Goal: Information Seeking & Learning: Learn about a topic

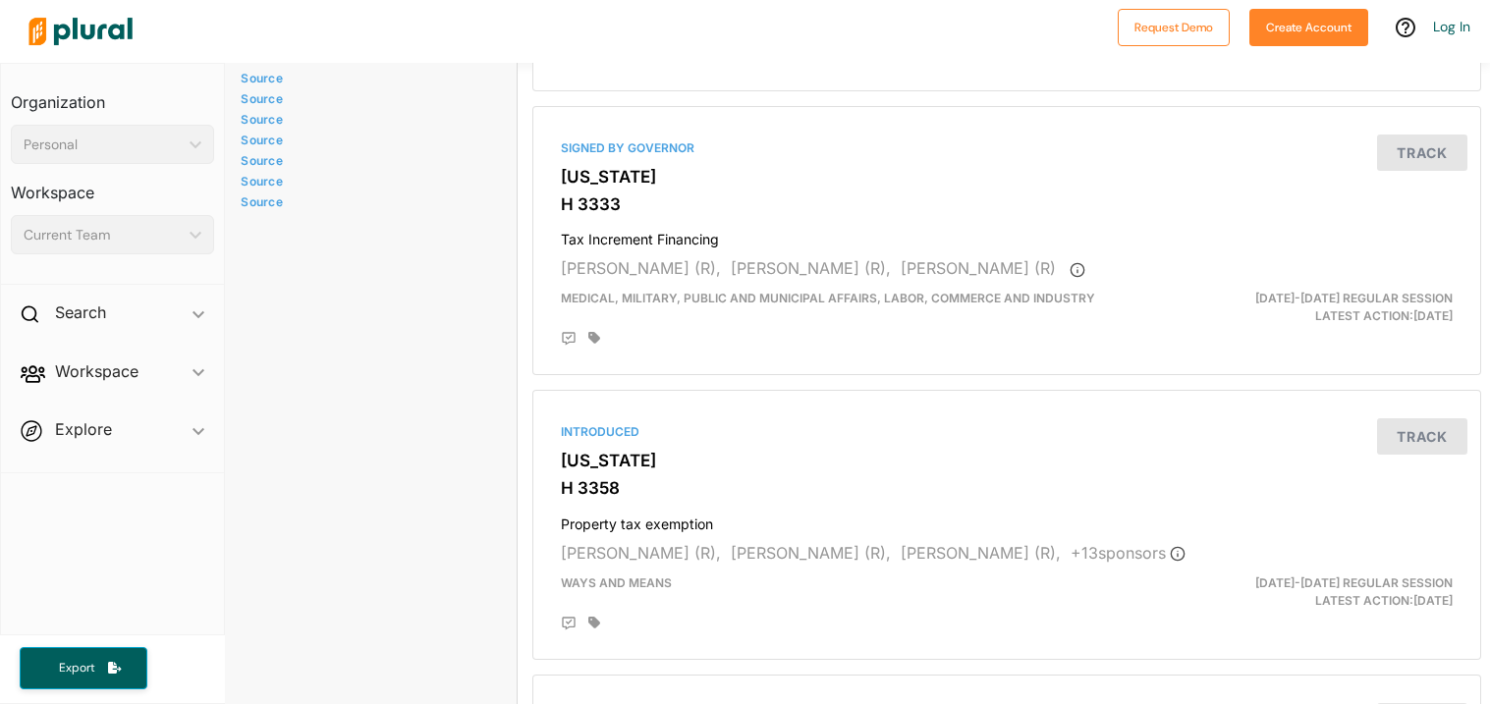
scroll to position [0, 9]
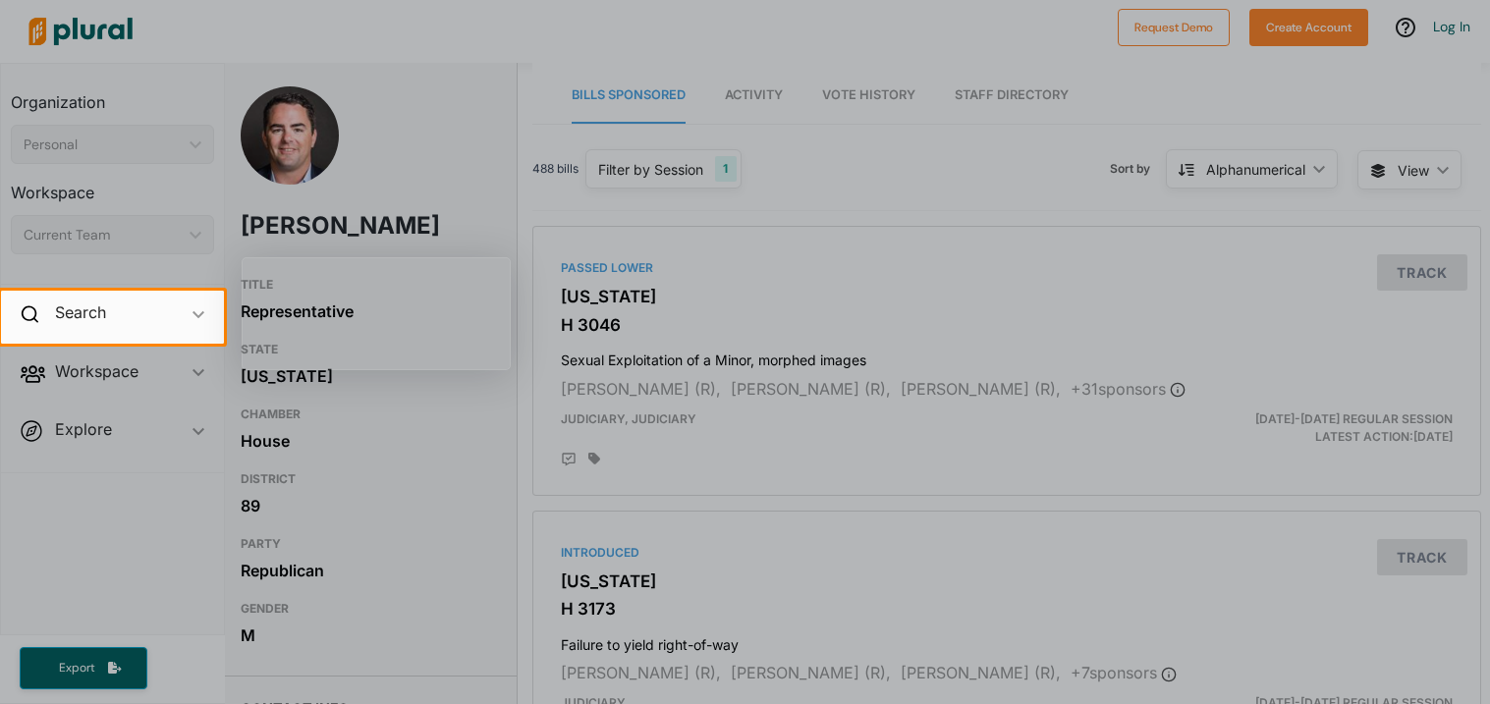
click at [284, 143] on div at bounding box center [745, 145] width 1490 height 291
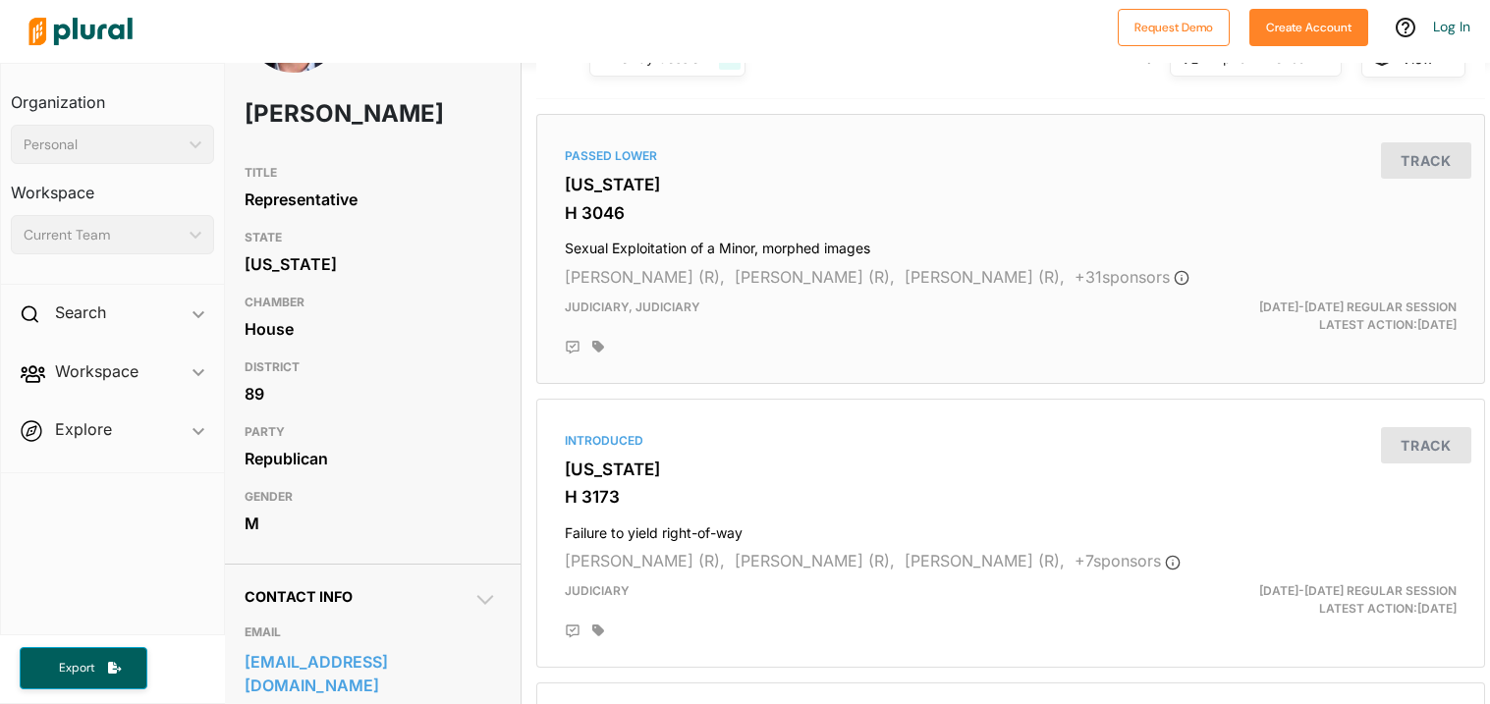
scroll to position [117, 4]
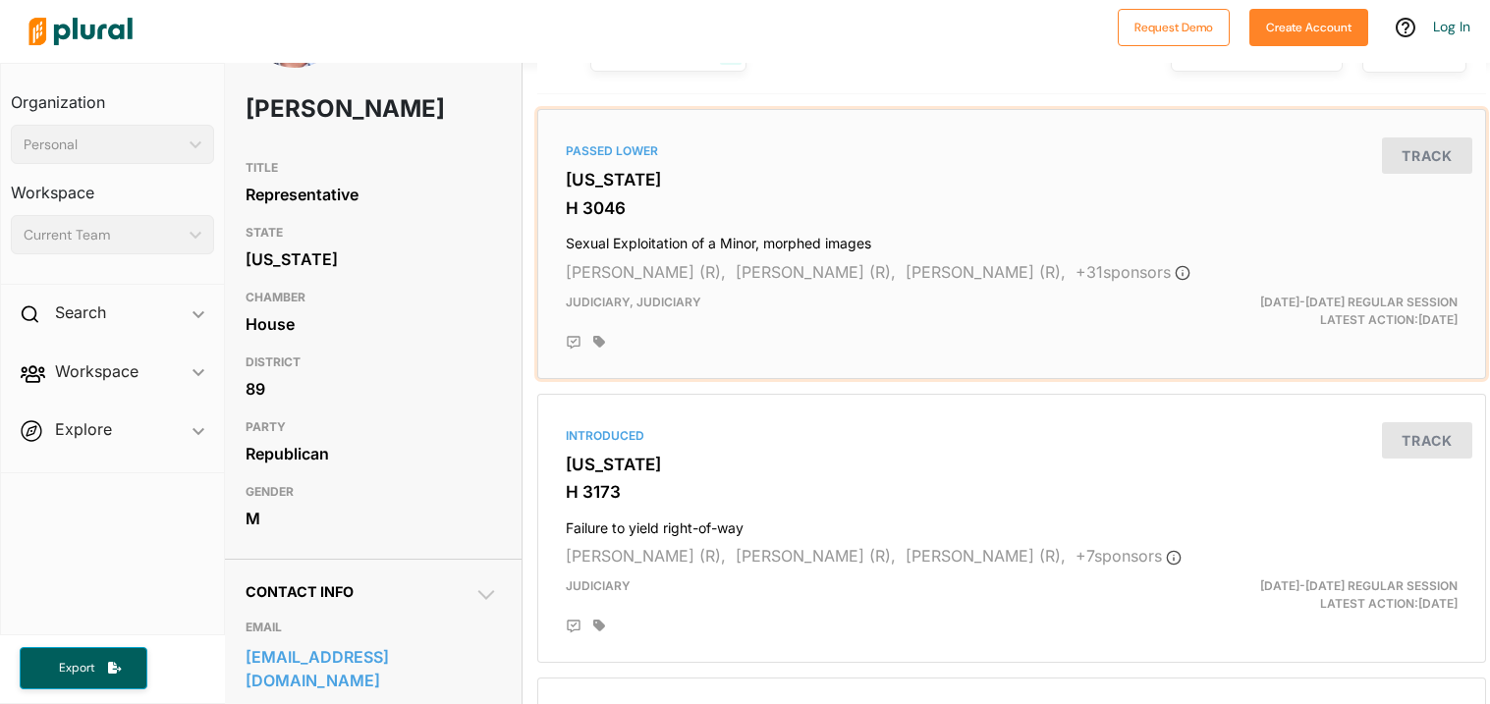
click at [566, 240] on div "Passed [GEOGRAPHIC_DATA][US_STATE] H 3046 Sexual Exploitation of a Minor, morph…" at bounding box center [1011, 244] width 931 height 252
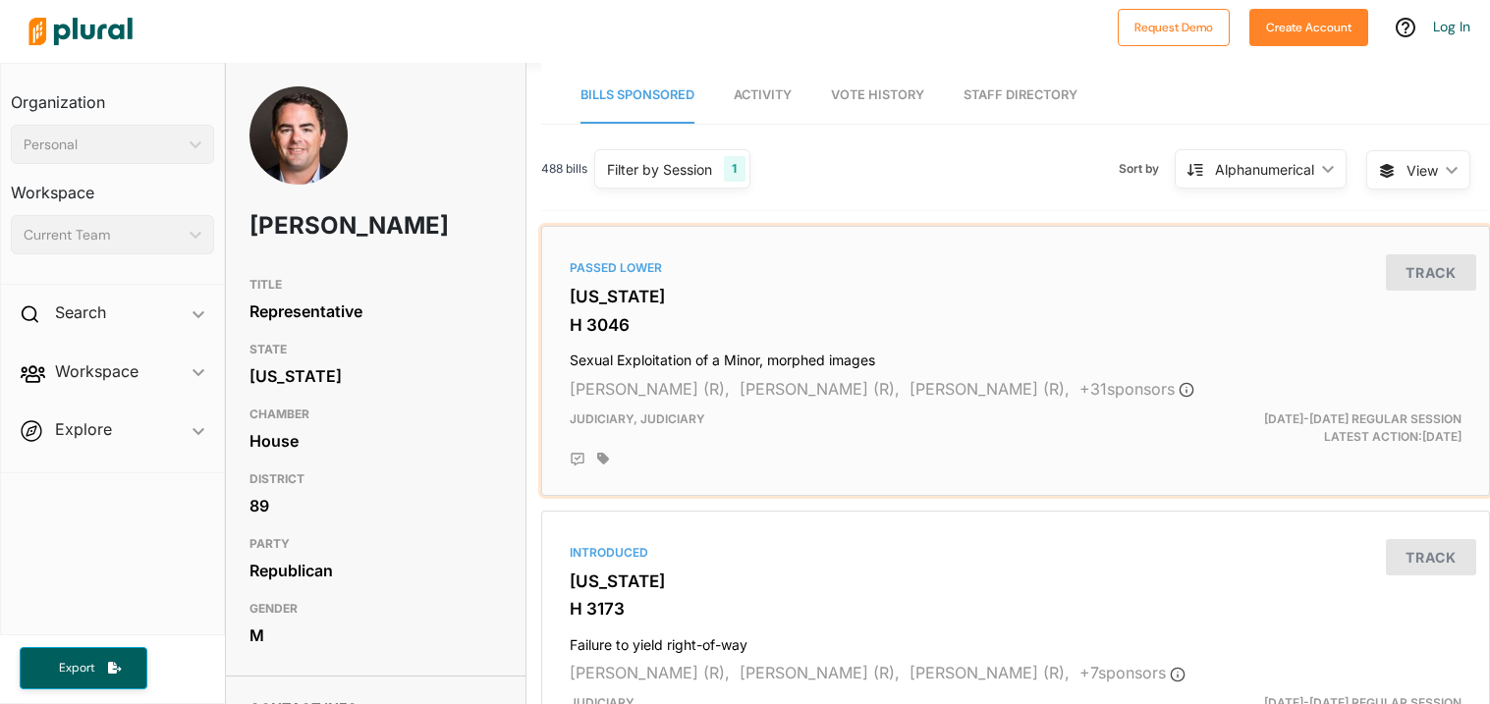
click at [649, 356] on h4 "Sexual Exploitation of a Minor, morphed images" at bounding box center [1016, 356] width 892 height 27
click at [649, 356] on html "Request Demo Create Account Log In Organization Personal ic_keyboard_arrow_down…" at bounding box center [745, 352] width 1490 height 704
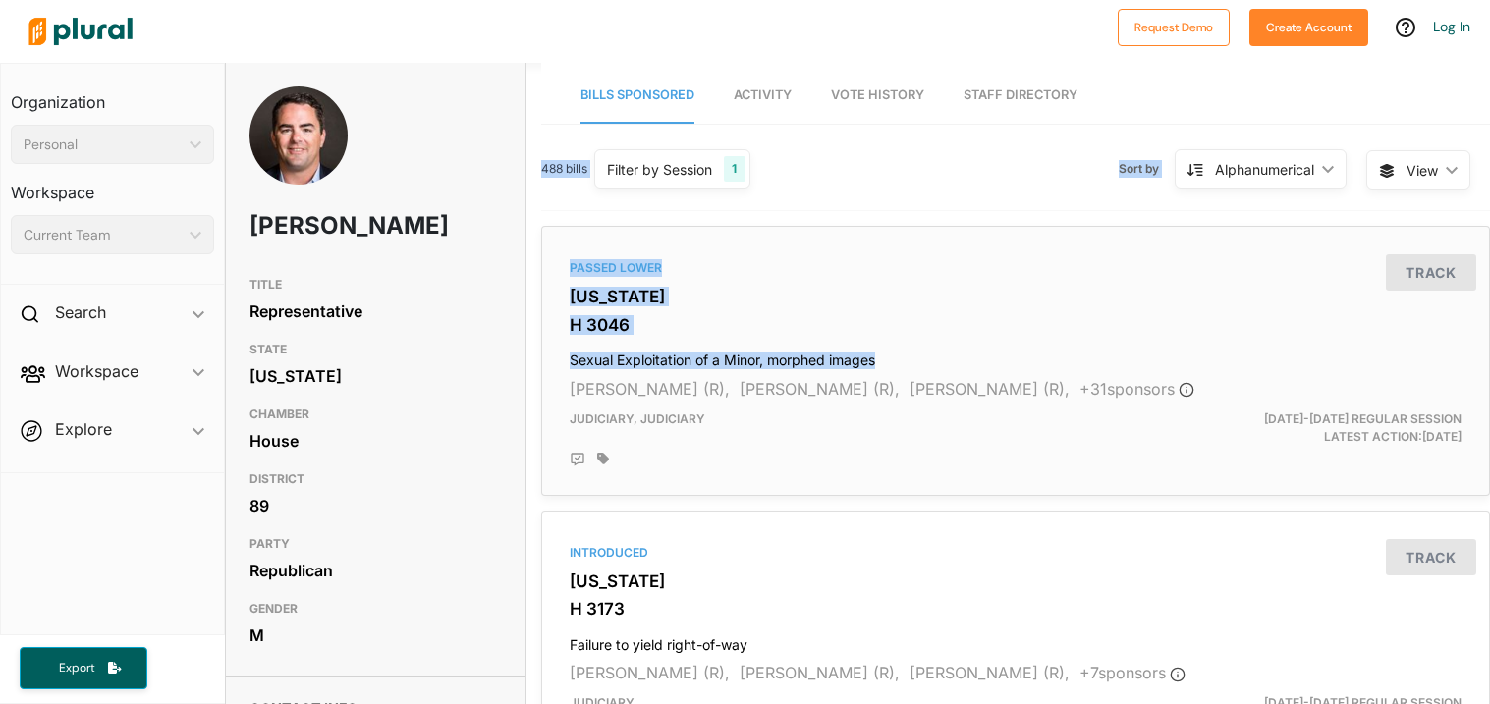
drag, startPoint x: 541, startPoint y: 209, endPoint x: 882, endPoint y: 365, distance: 374.9
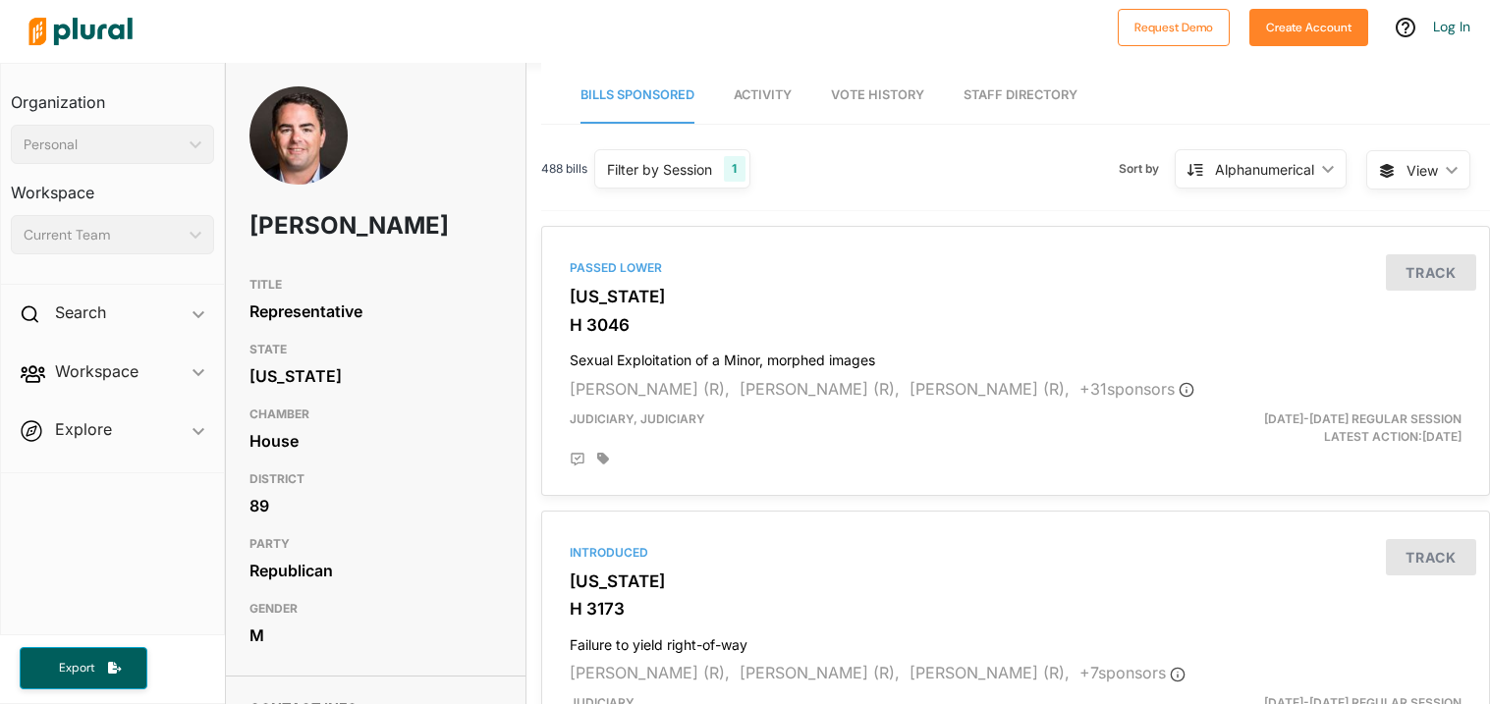
click at [453, 297] on h3 "TITLE" at bounding box center [375, 285] width 252 height 24
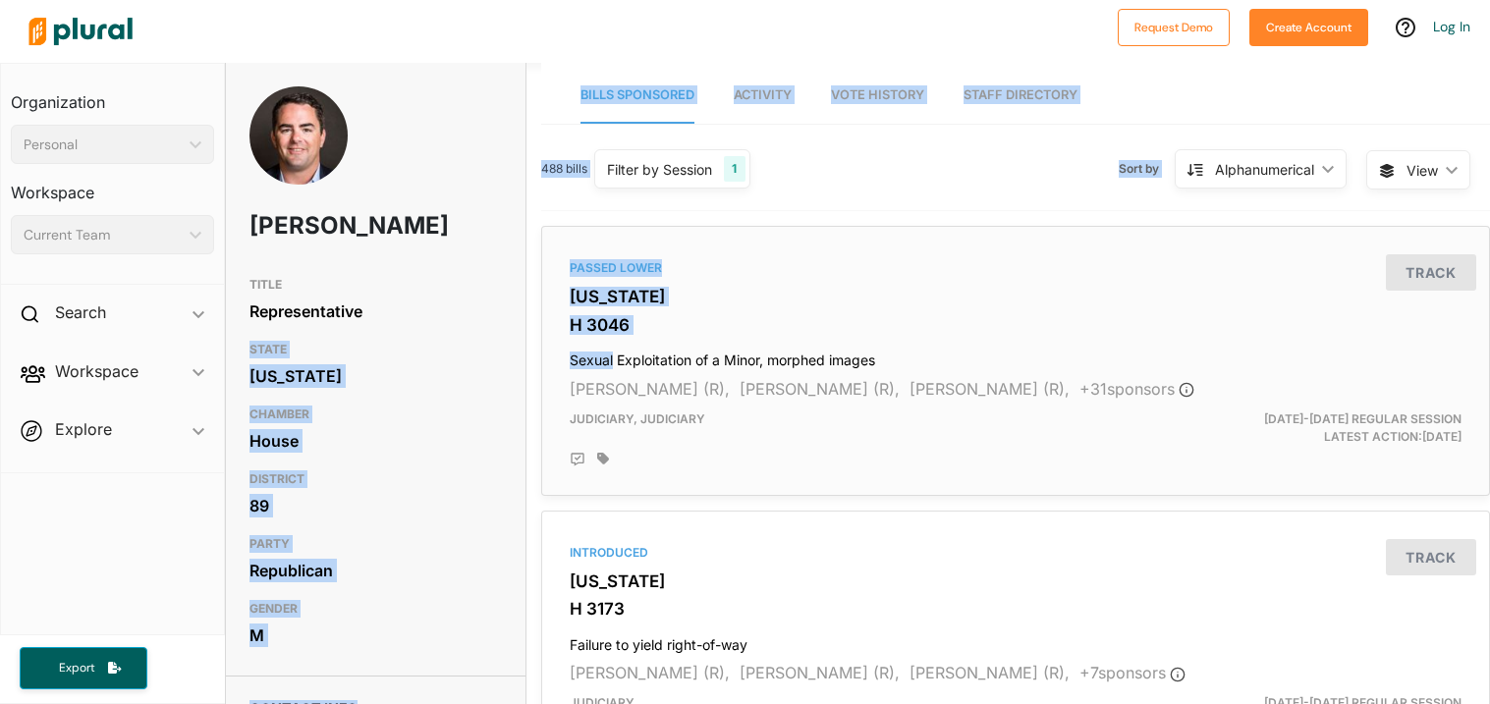
drag, startPoint x: 508, startPoint y: 346, endPoint x: 611, endPoint y: 356, distance: 103.7
click at [488, 369] on div "STATE [US_STATE]" at bounding box center [375, 364] width 252 height 65
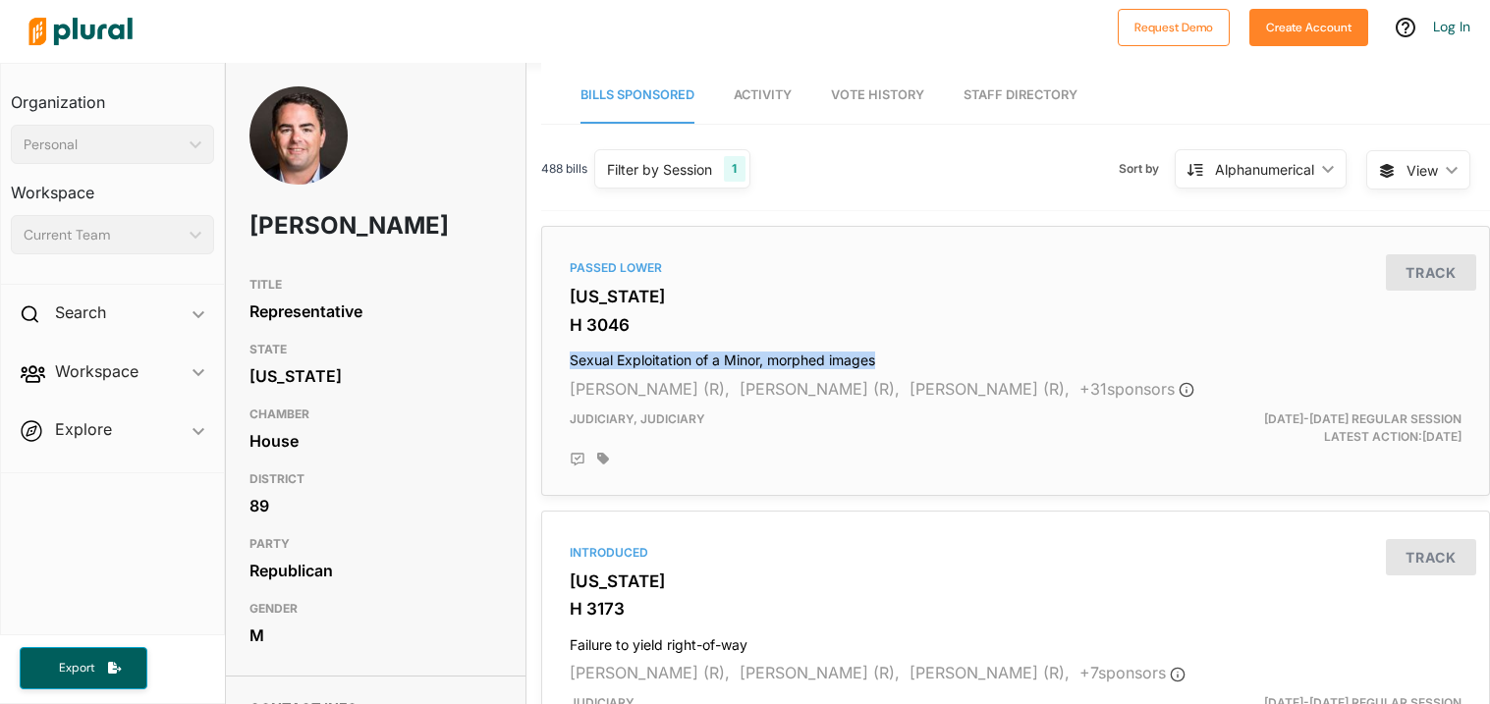
drag, startPoint x: 526, startPoint y: 362, endPoint x: 904, endPoint y: 358, distance: 378.1
copy h4 "Sexual Exploitation of a Minor, morphed images"
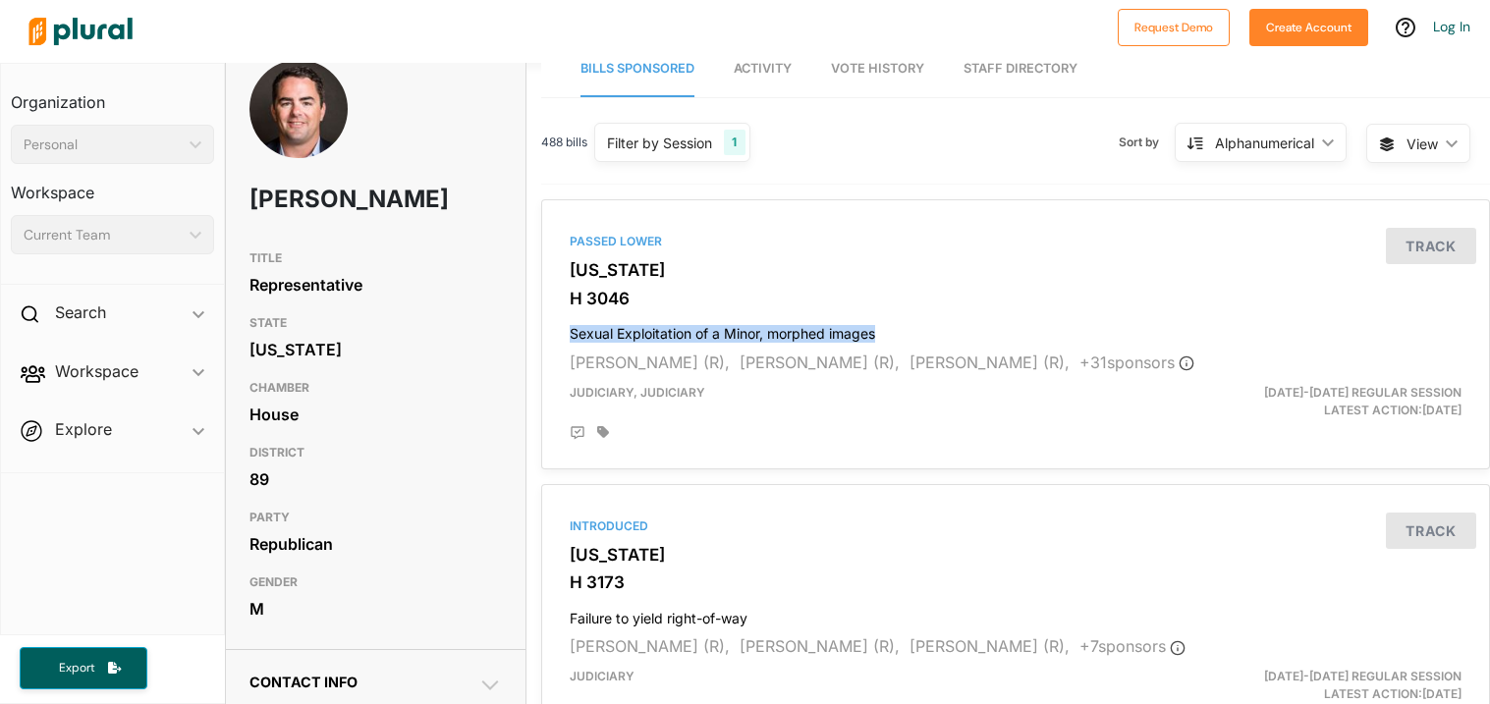
scroll to position [37, 0]
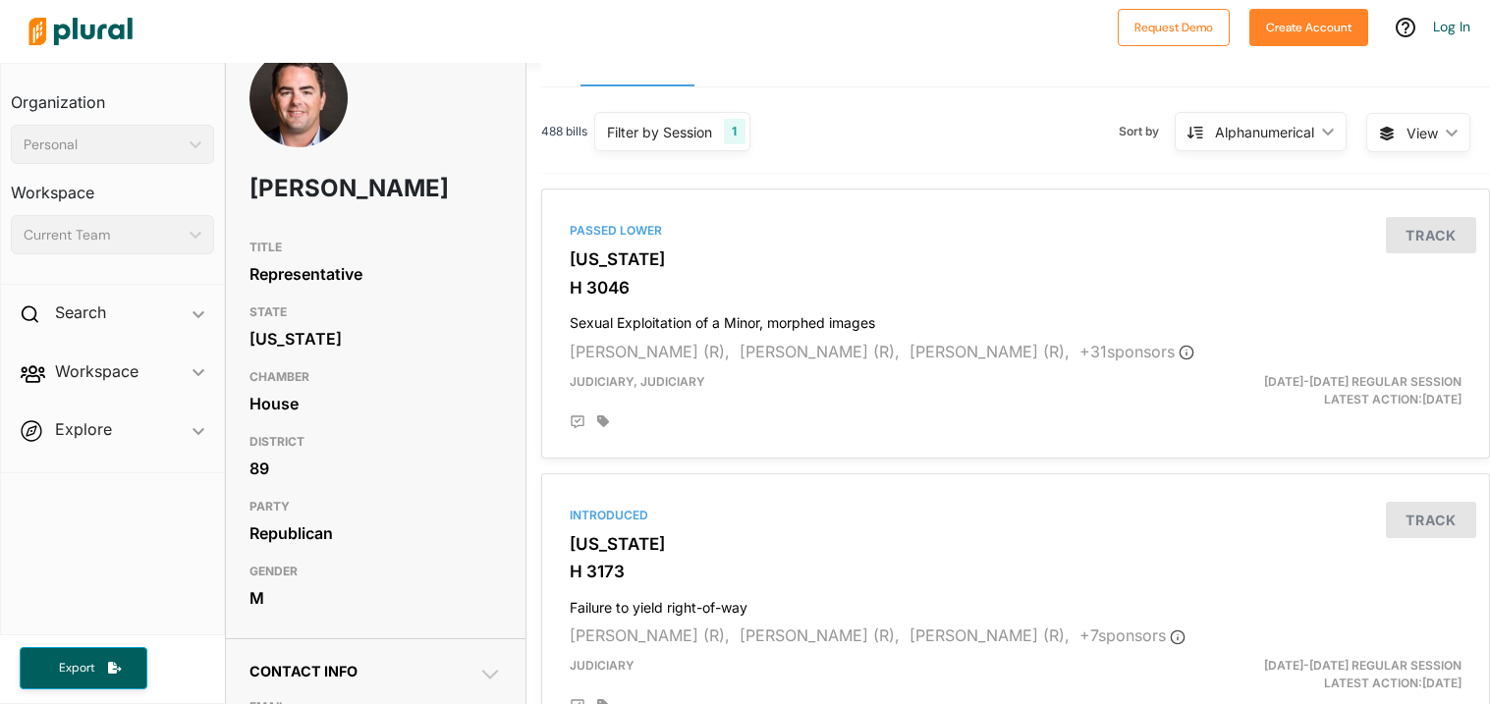
click at [517, 609] on div "TITLE Representative STATE [US_STATE] CHAMBER House DISTRICT 89 PARTY Republica…" at bounding box center [376, 424] width 300 height 389
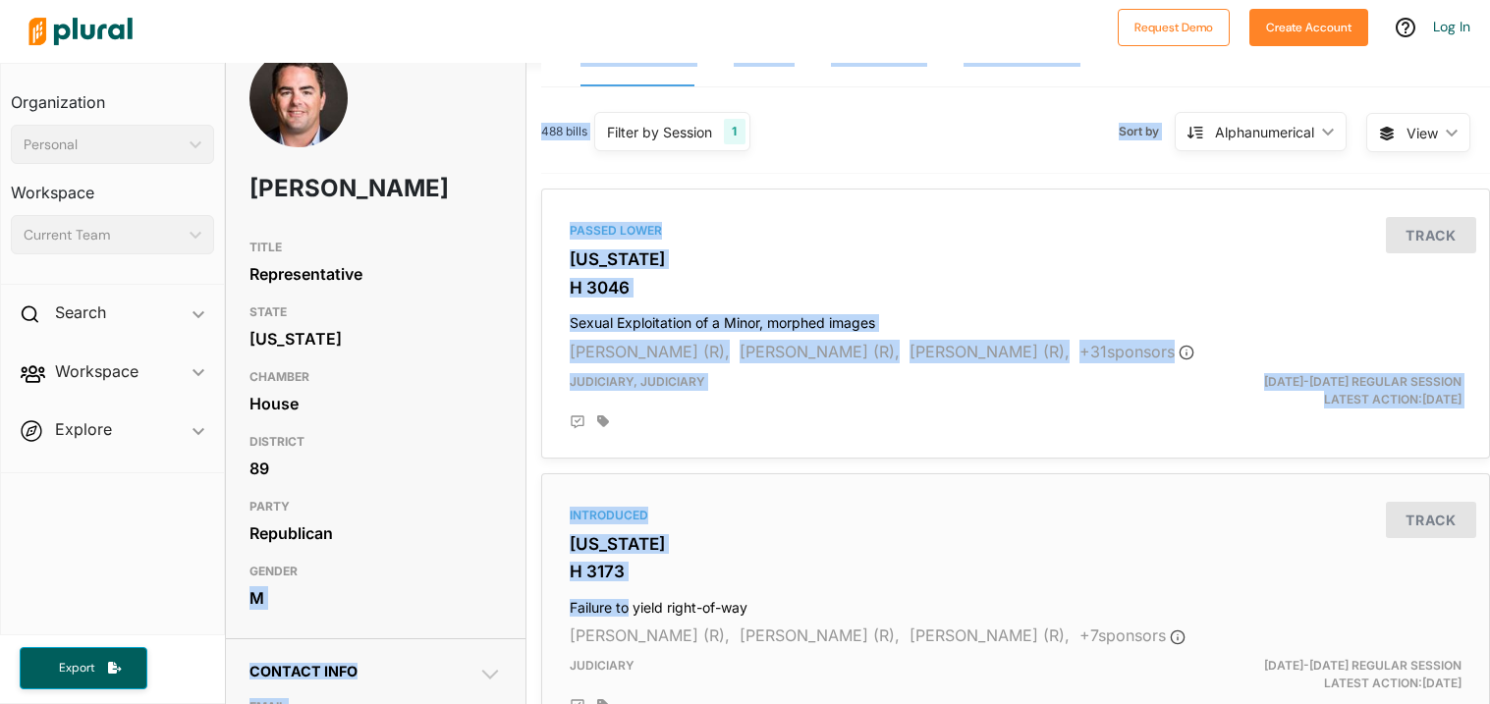
drag, startPoint x: 517, startPoint y: 609, endPoint x: 624, endPoint y: 606, distance: 107.1
click at [519, 609] on div "TITLE Representative STATE [US_STATE] CHAMBER House DISTRICT 89 PARTY Republica…" at bounding box center [376, 424] width 300 height 389
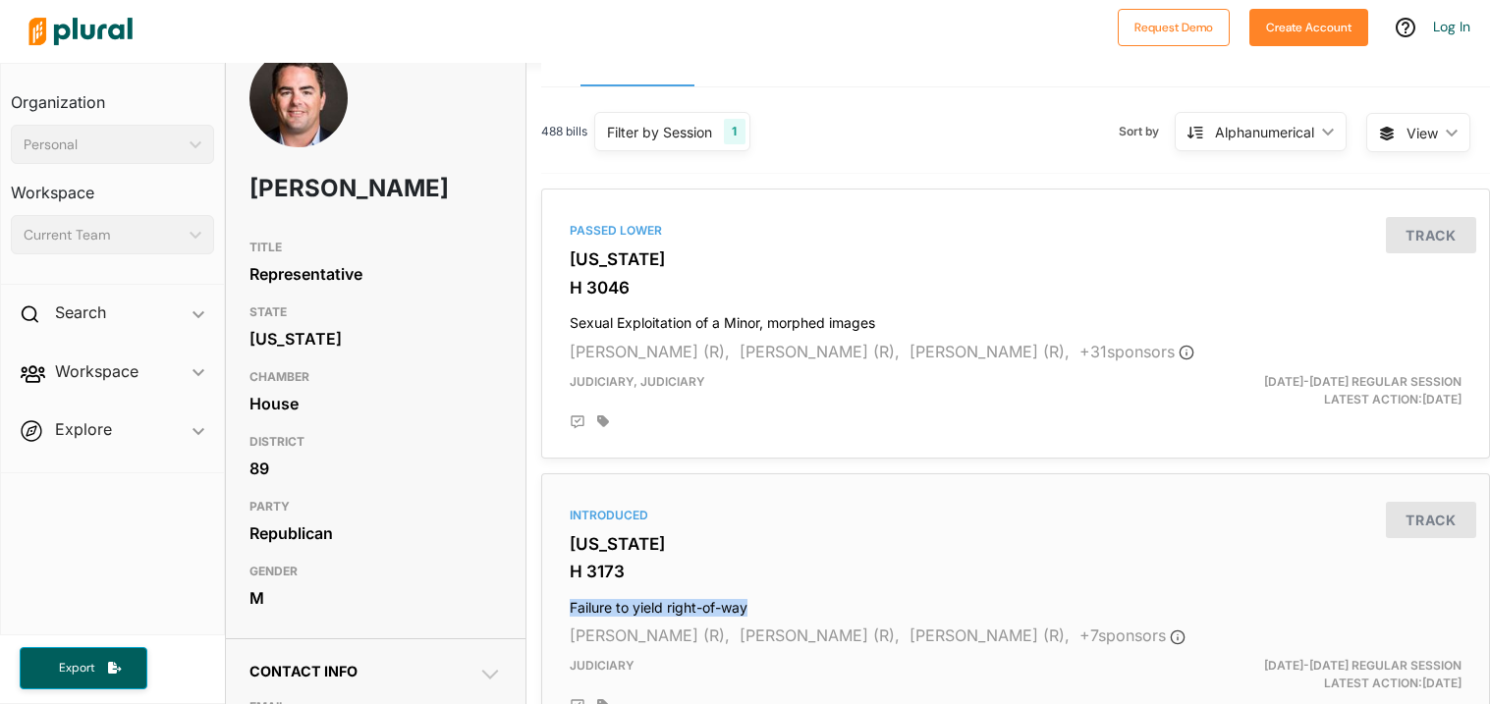
drag, startPoint x: 532, startPoint y: 611, endPoint x: 771, endPoint y: 607, distance: 238.7
copy h4 "Failure to yield right-of-way"
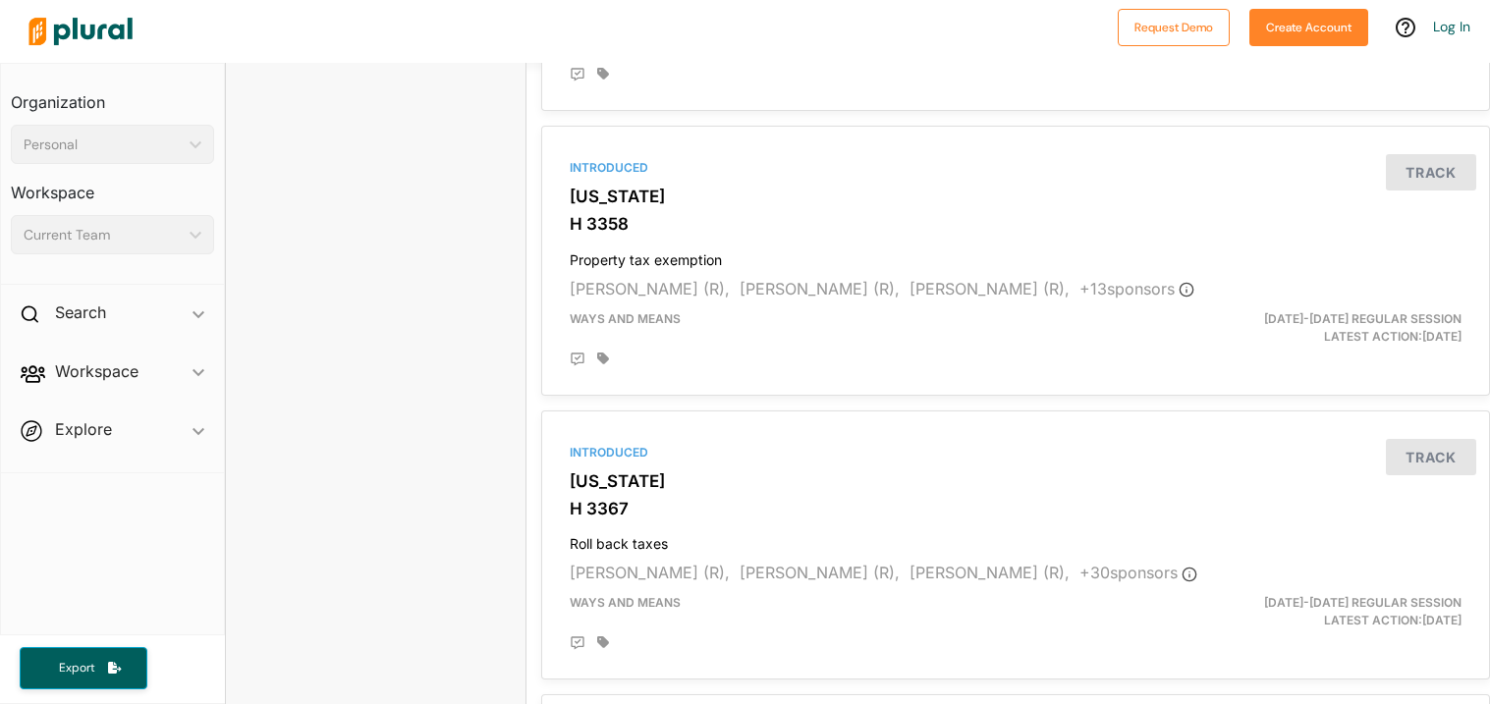
scroll to position [0, 0]
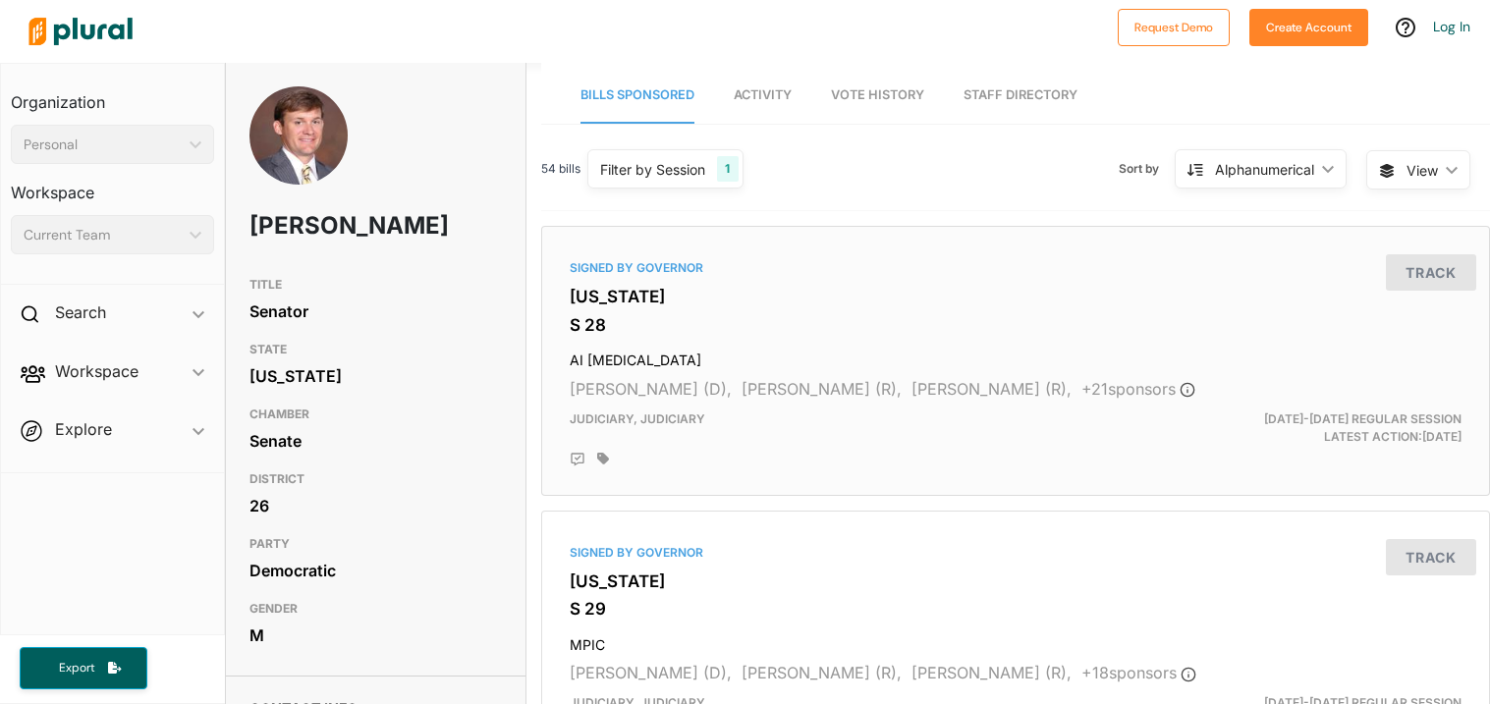
drag, startPoint x: 517, startPoint y: 361, endPoint x: 688, endPoint y: 359, distance: 171.9
drag, startPoint x: 531, startPoint y: 363, endPoint x: 697, endPoint y: 356, distance: 166.1
copy h4 "AI Child Abuse"
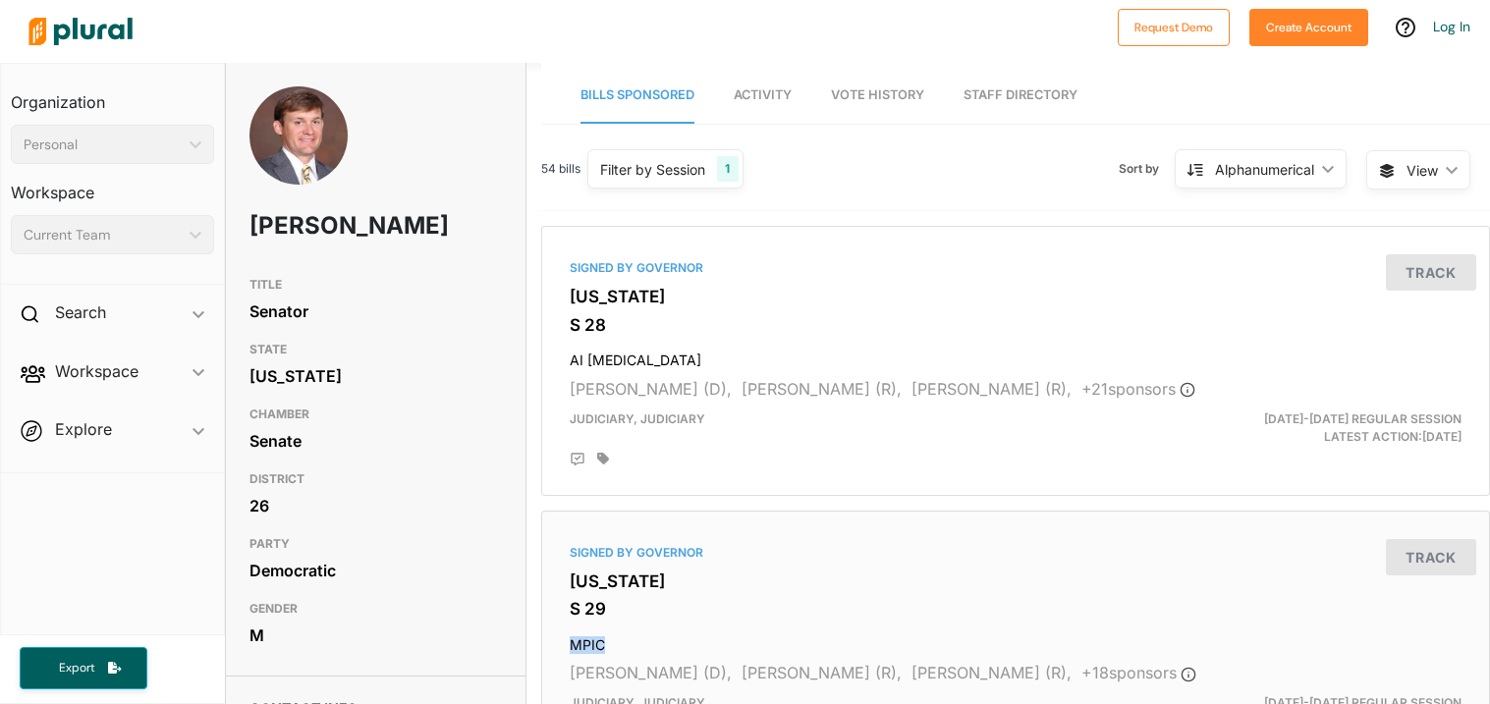
drag, startPoint x: 533, startPoint y: 644, endPoint x: 632, endPoint y: 643, distance: 99.2
copy h4 "MPIC"
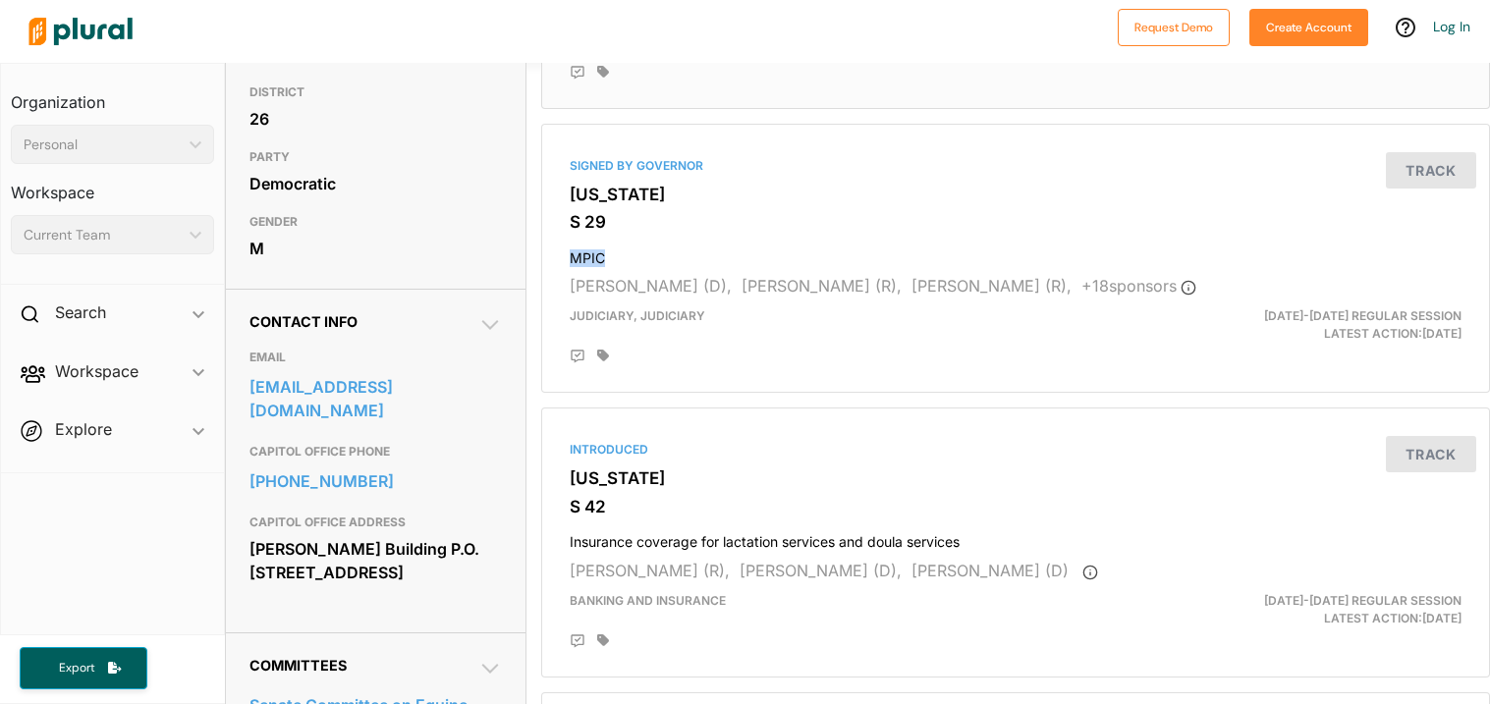
scroll to position [393, 0]
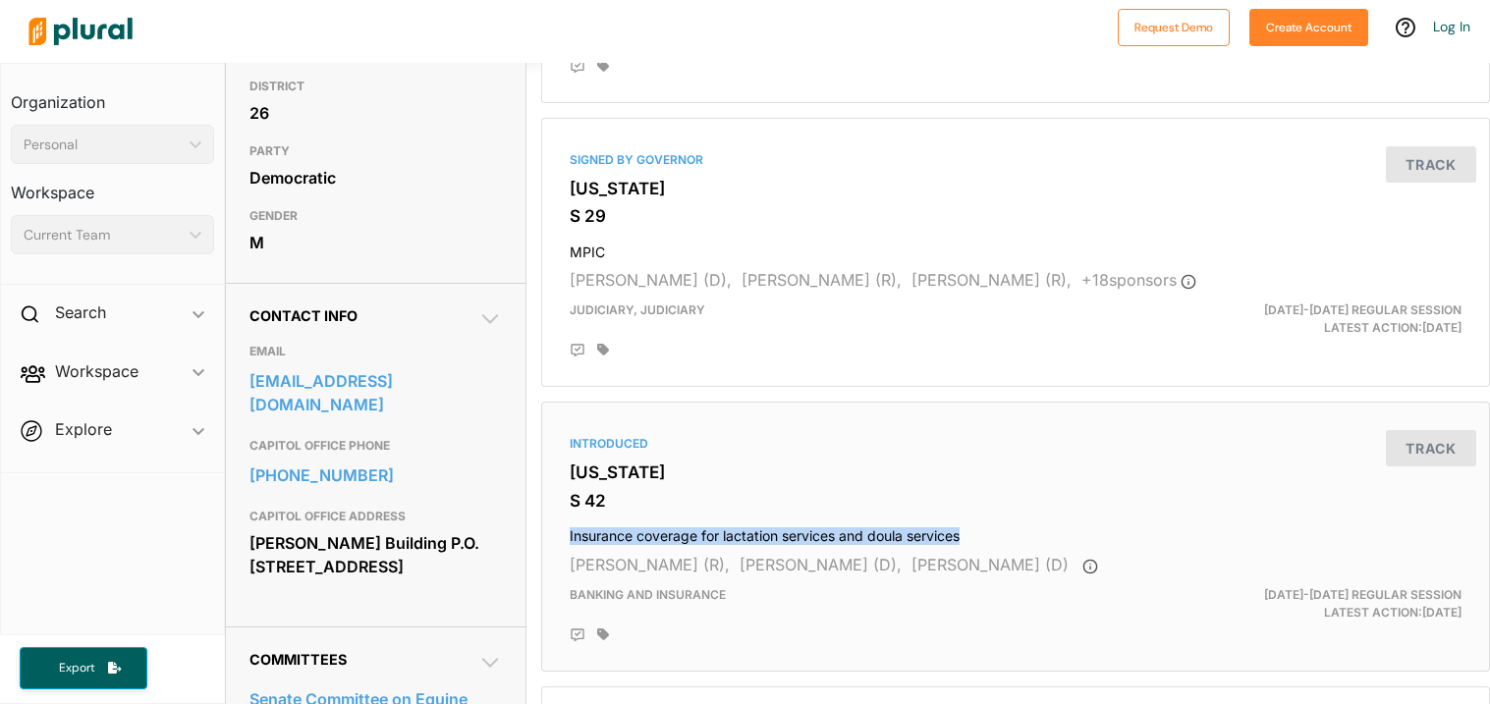
drag, startPoint x: 537, startPoint y: 541, endPoint x: 1005, endPoint y: 534, distance: 467.5
copy h4 "Insurance coverage for lactation services and doula services"
